Goal: Information Seeking & Learning: Learn about a topic

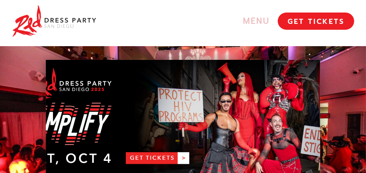
scroll to position [3, 0]
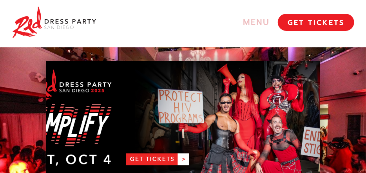
click at [253, 23] on link "MENU" at bounding box center [203, 22] width 150 height 11
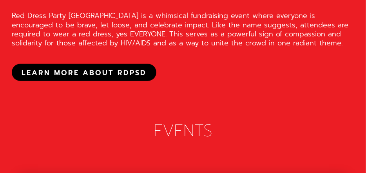
scroll to position [1268, 0]
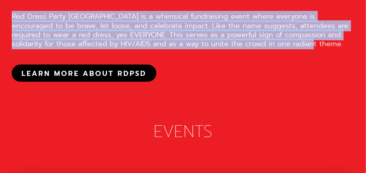
drag, startPoint x: 11, startPoint y: 30, endPoint x: 291, endPoint y: 60, distance: 281.9
copy div "Red Dress Party [GEOGRAPHIC_DATA] is a whimsical fundraising event where everyo…"
